Goal: Task Accomplishment & Management: Manage account settings

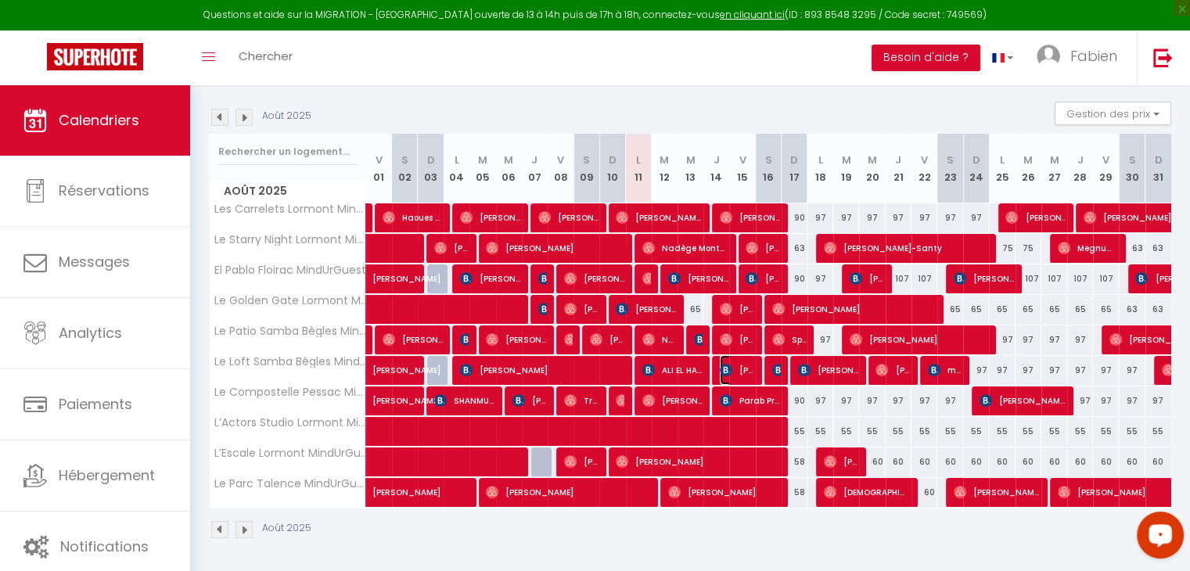
click at [749, 375] on span "[PERSON_NAME]" at bounding box center [737, 370] width 34 height 30
select select "OK"
select select "KO"
select select "0"
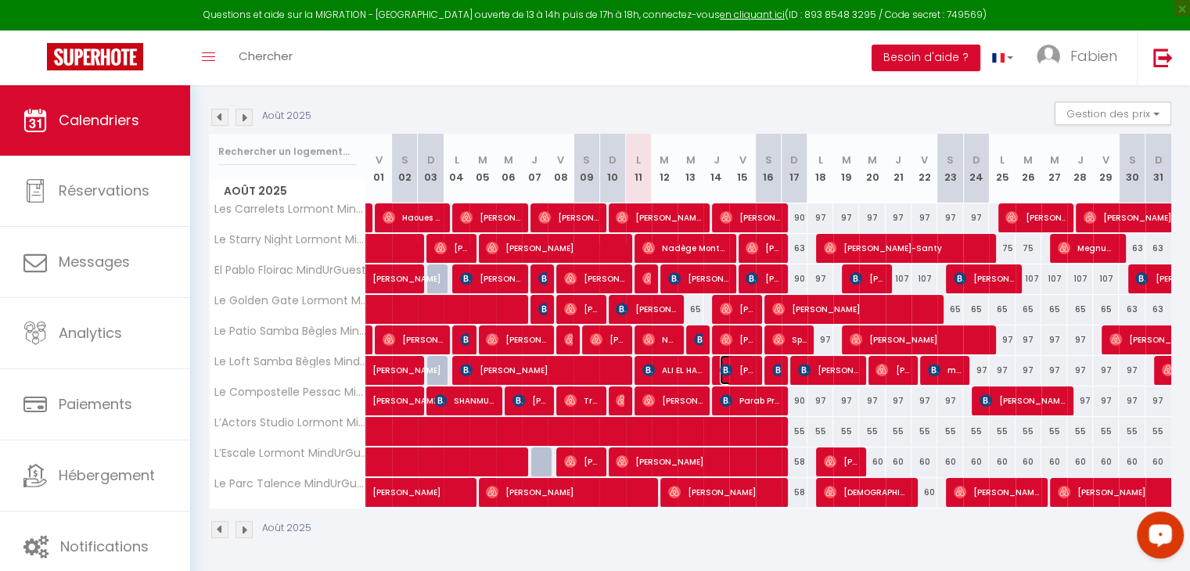
select select "1"
select select
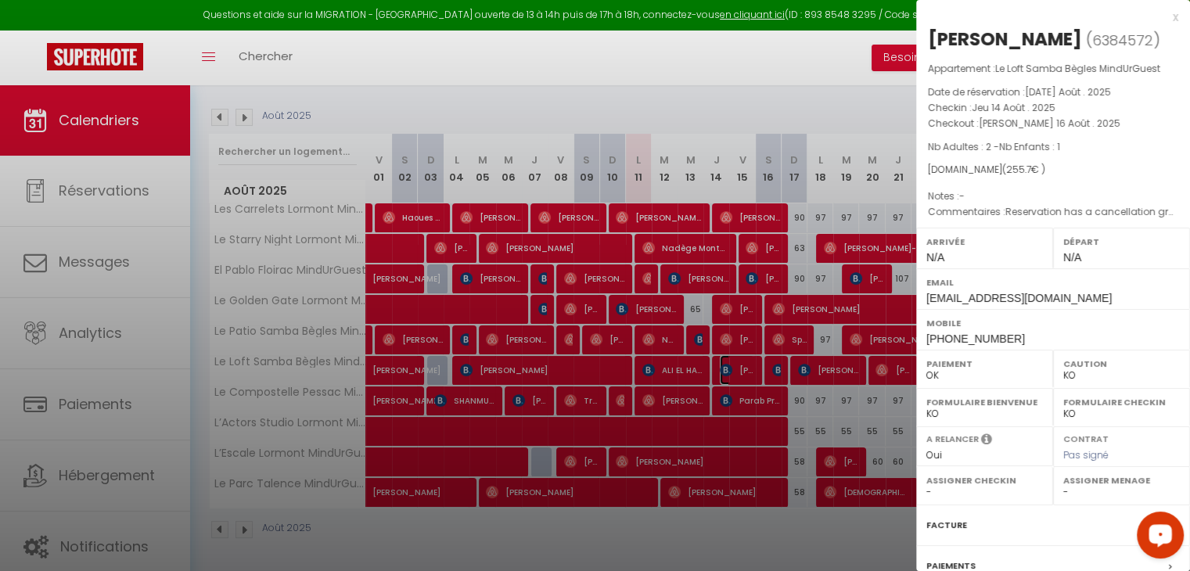
select select "39343"
click at [1159, 18] on div "x" at bounding box center [1047, 17] width 262 height 19
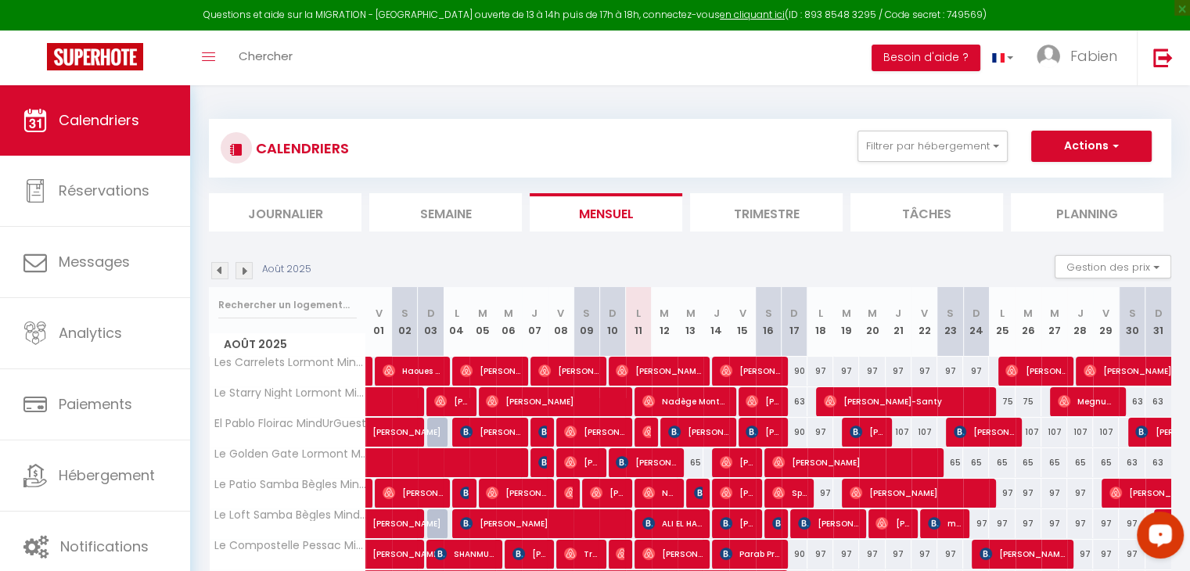
click at [442, 207] on li "Semaine" at bounding box center [445, 212] width 153 height 38
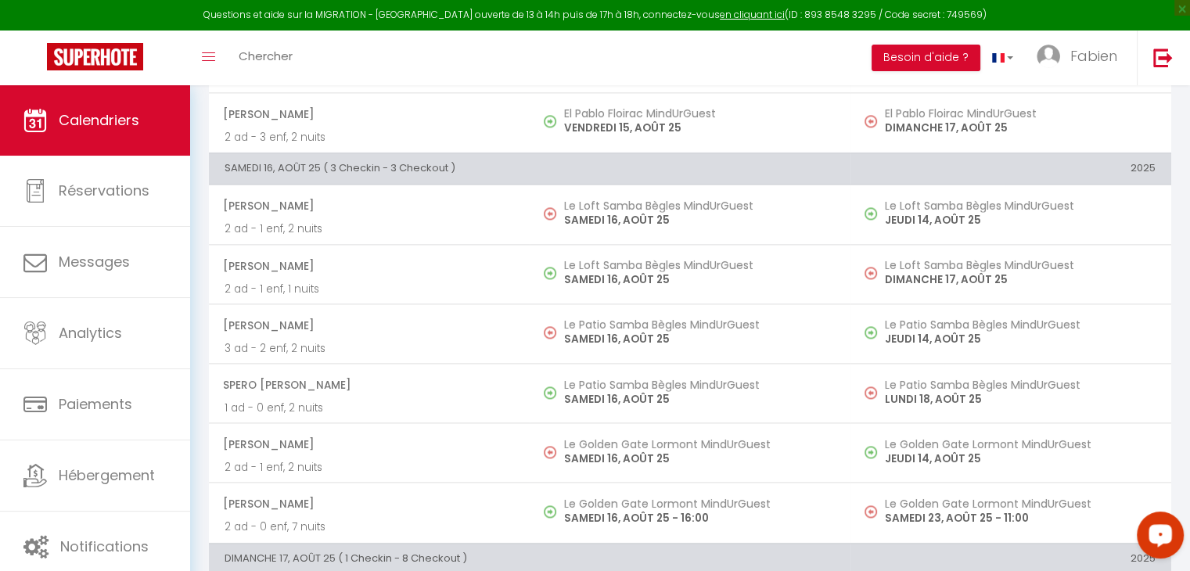
scroll to position [2089, 0]
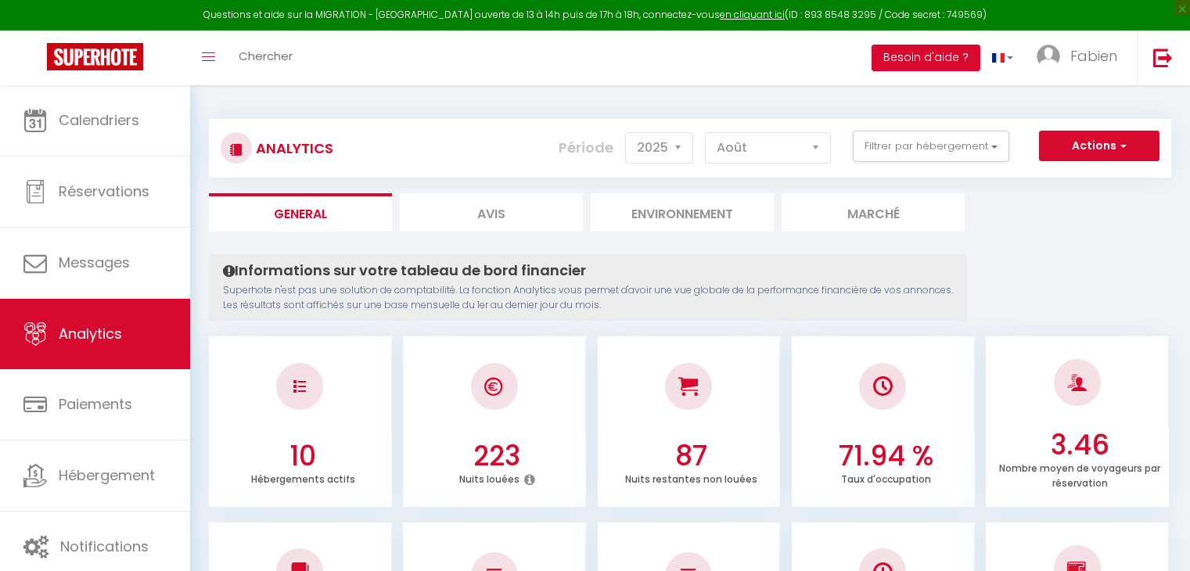
select select "2025"
select select "8"
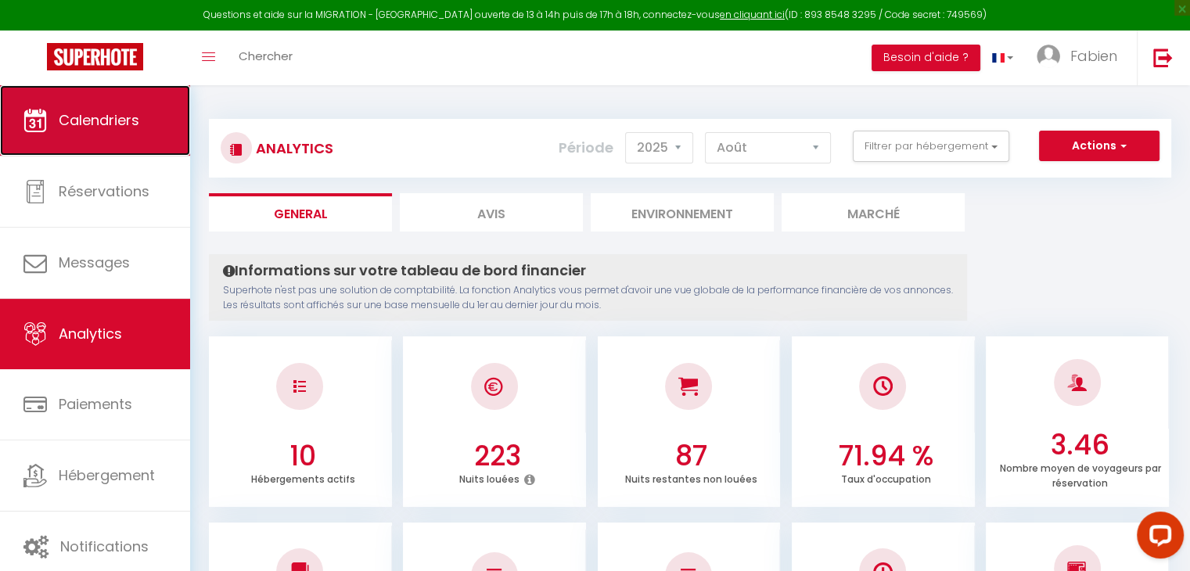
click at [102, 113] on span "Calendriers" at bounding box center [99, 120] width 81 height 20
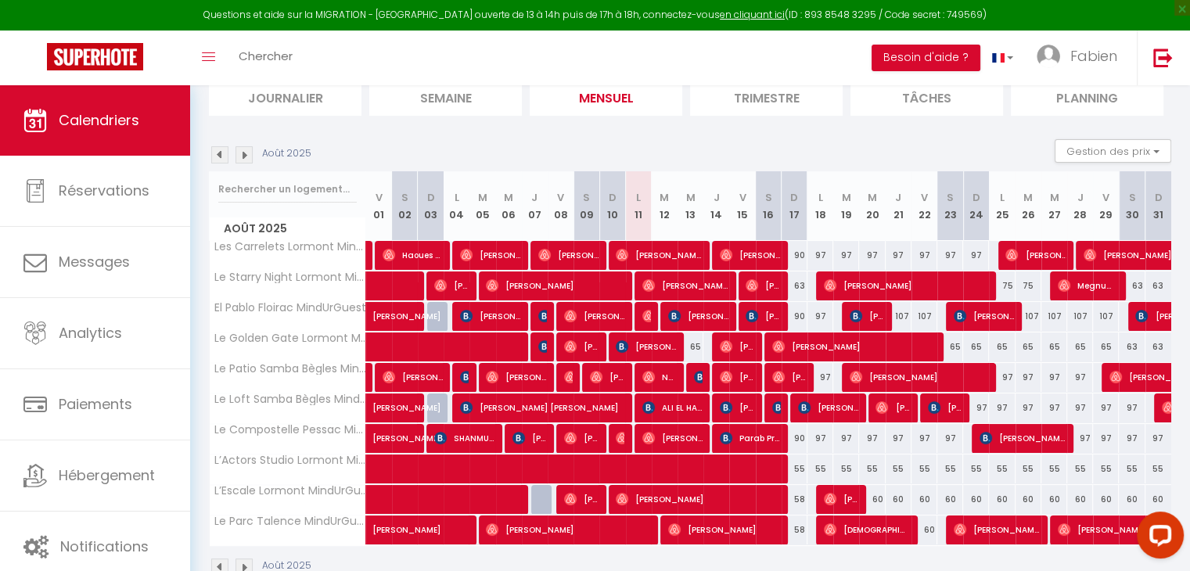
scroll to position [153, 0]
